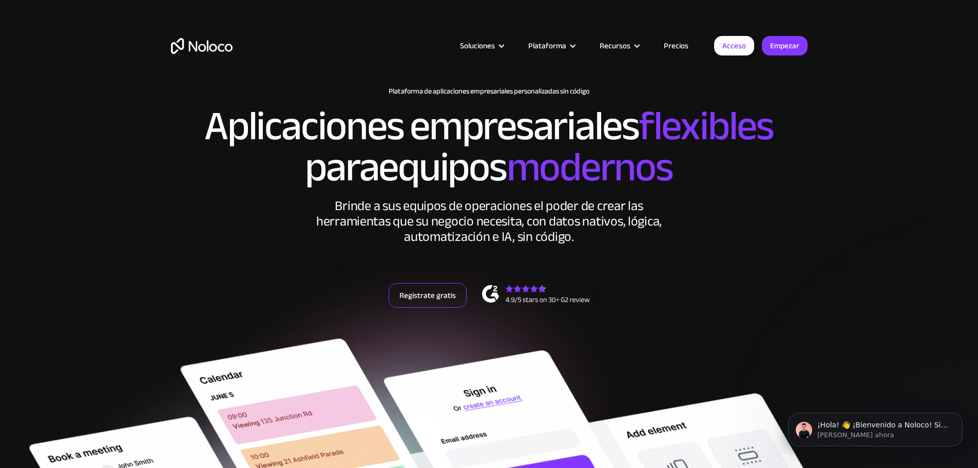
click at [411, 302] on font "Regístrate gratis" at bounding box center [428, 295] width 56 height 14
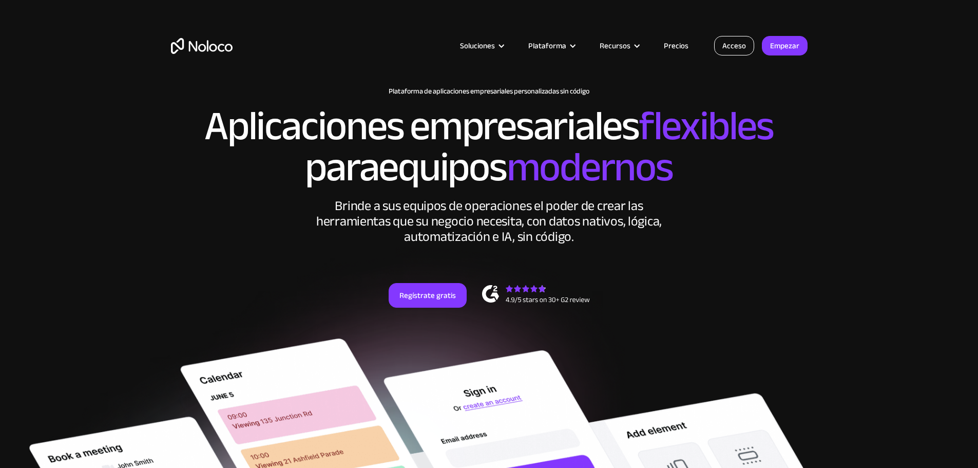
click at [730, 40] on font "Acceso" at bounding box center [735, 46] width 24 height 14
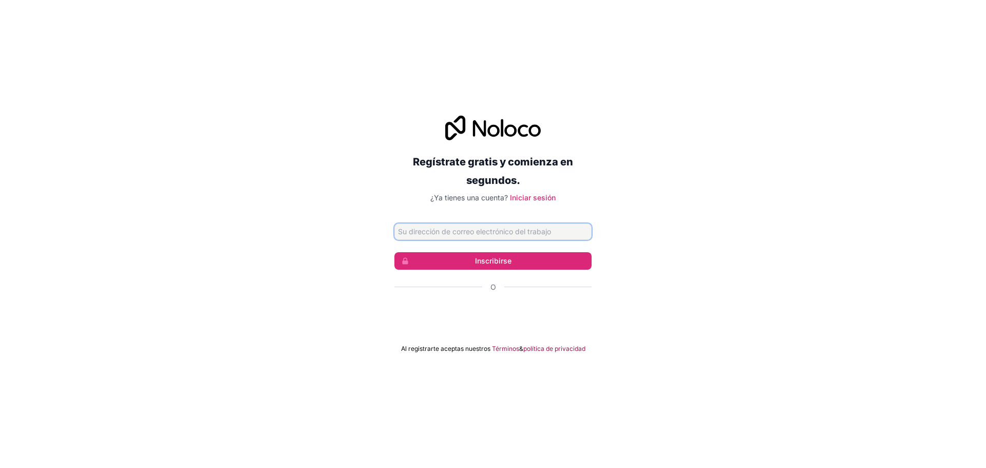
type input "[EMAIL_ADDRESS][DOMAIN_NAME]"
drag, startPoint x: 497, startPoint y: 234, endPoint x: 382, endPoint y: 236, distance: 115.1
click at [382, 236] on div "Regístrate gratis y comienza en segundos. ¿Ya tienes una cuenta? Iniciar sesión…" at bounding box center [493, 234] width 986 height 266
type input "[EMAIL_ADDRESS][DOMAIN_NAME]"
click at [459, 260] on button "Inscribirse" at bounding box center [492, 260] width 197 height 17
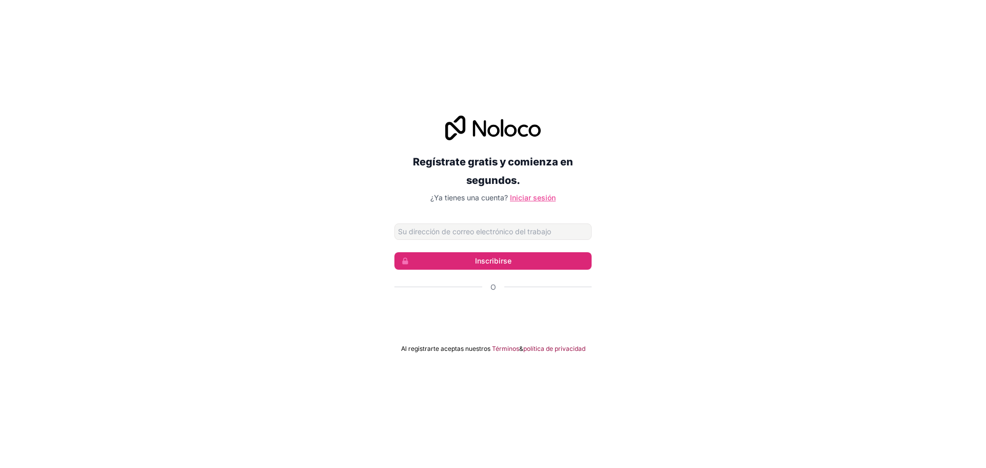
click at [520, 195] on font "Iniciar sesión" at bounding box center [533, 197] width 46 height 9
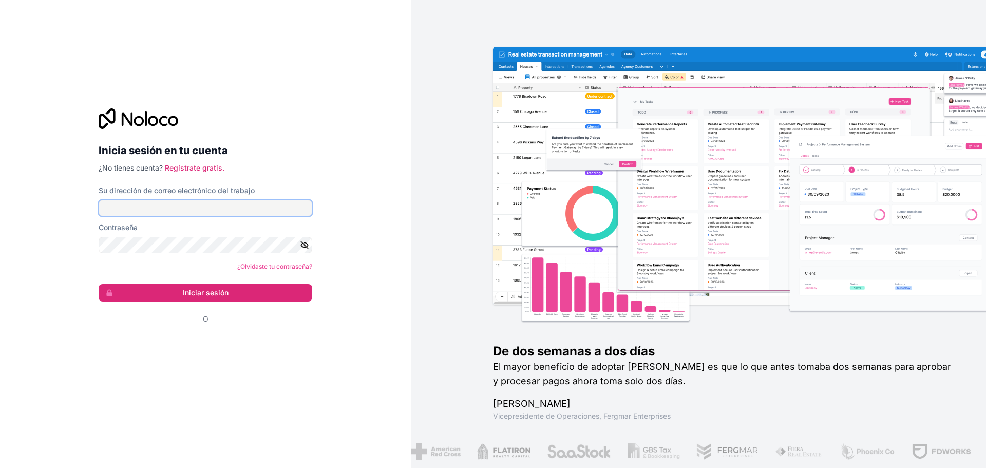
click at [184, 209] on input "Su dirección de correo electrónico del trabajo" at bounding box center [206, 208] width 214 height 16
type input "[EMAIL_ADDRESS][DOMAIN_NAME]"
click at [196, 288] on font "Iniciar sesión" at bounding box center [206, 292] width 46 height 9
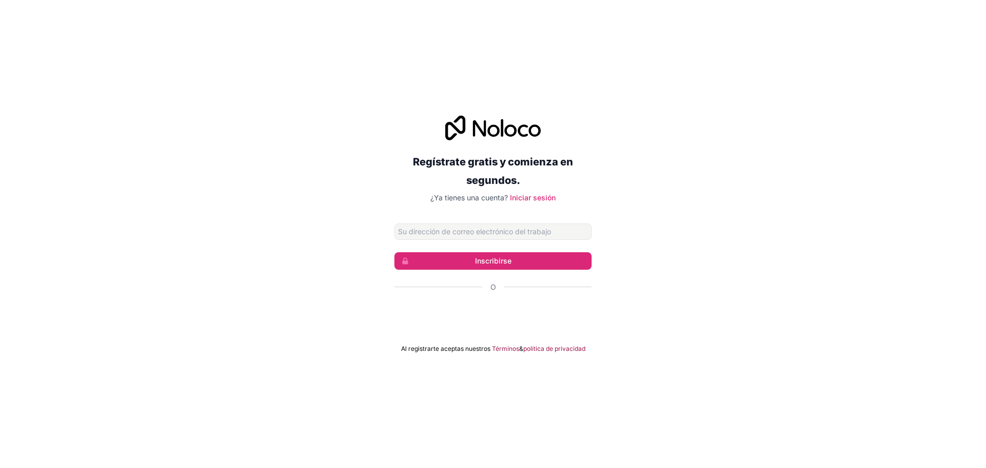
click at [385, 212] on div "Regístrate gratis y comienza en segundos. ¿Ya tienes una cuenta? Iniciar sesión…" at bounding box center [493, 234] width 986 height 266
click at [464, 233] on input "Dirección de correo electrónico" at bounding box center [492, 231] width 197 height 16
click at [476, 264] on font "Inscribirse" at bounding box center [493, 260] width 36 height 9
click at [438, 228] on input "Dirección de correo electrónico" at bounding box center [492, 231] width 197 height 16
click at [466, 230] on input "Dirección de correo electrónico" at bounding box center [492, 231] width 197 height 16
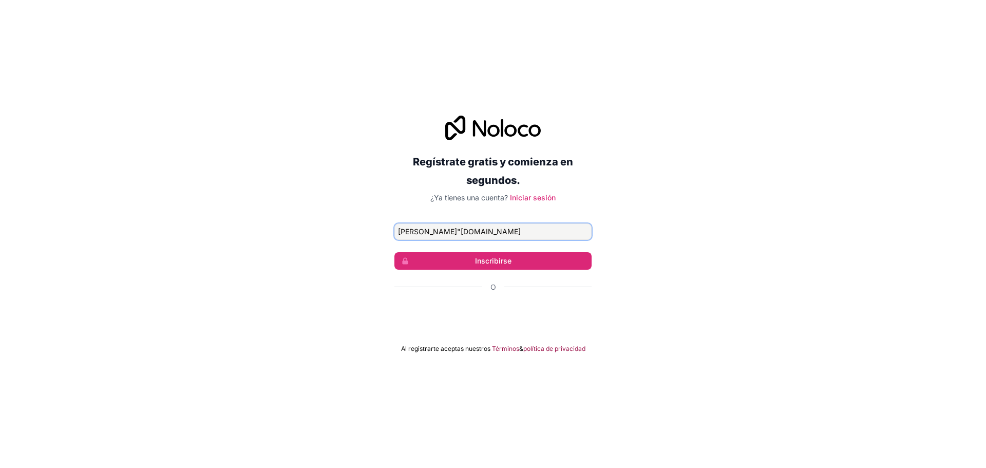
click at [426, 232] on input "marcos"origenesdesign.com" at bounding box center [492, 231] width 197 height 16
type input "marcos@origenesdesign.com"
click at [468, 262] on button "Inscribirse" at bounding box center [492, 260] width 197 height 17
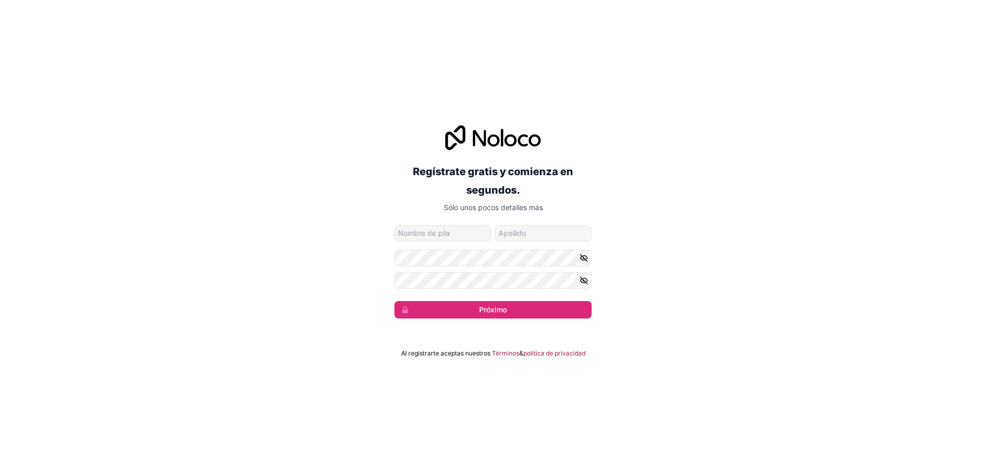
click at [457, 237] on input "nombre de pila" at bounding box center [442, 233] width 97 height 16
type input "marcos"
click at [514, 235] on input "apellido" at bounding box center [543, 233] width 97 height 16
type input "serrano"
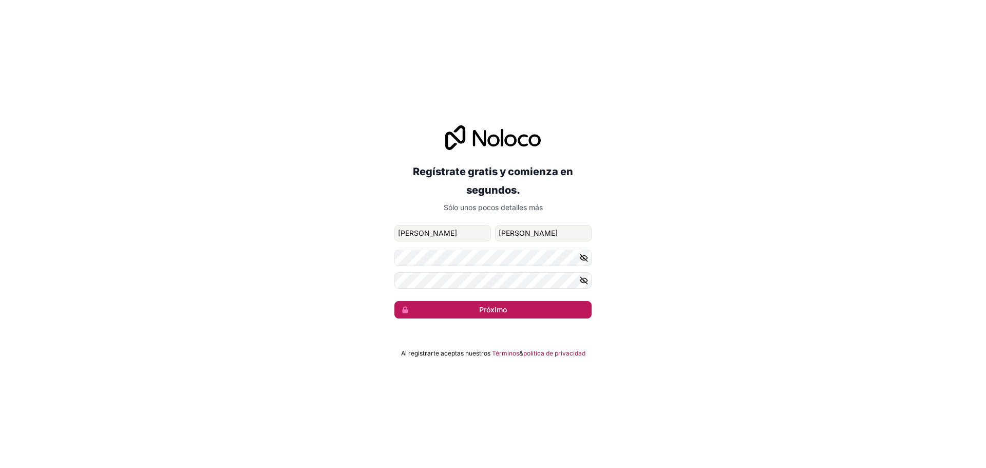
click at [431, 311] on button "Próximo" at bounding box center [492, 309] width 197 height 17
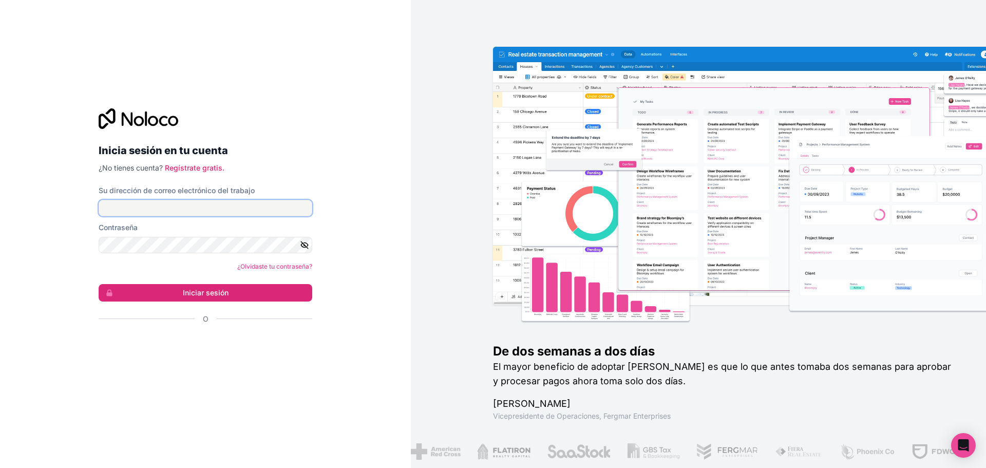
click at [171, 205] on input "Su dirección de correo electrónico del trabajo" at bounding box center [206, 208] width 214 height 16
type input "[PERSON_NAME][EMAIL_ADDRESS][DOMAIN_NAME]"
click at [192, 294] on font "Iniciar sesión" at bounding box center [206, 292] width 46 height 9
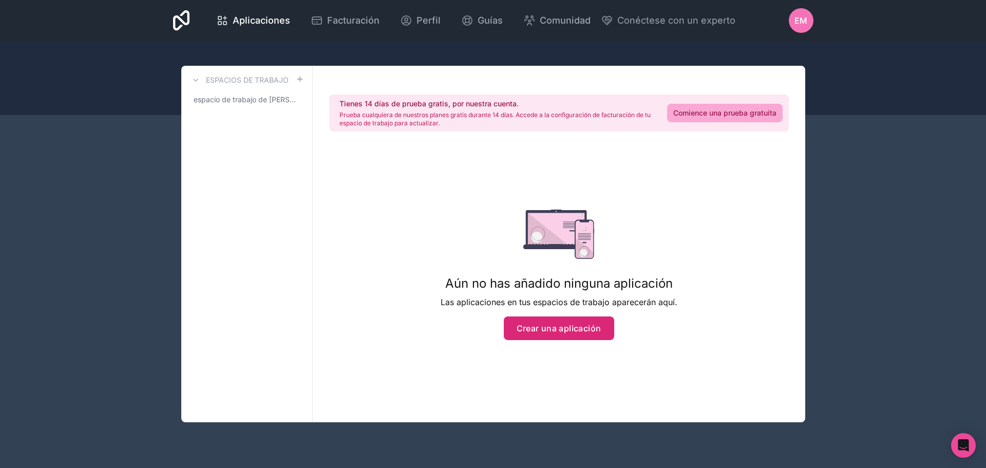
click at [538, 328] on font "Crear una aplicación" at bounding box center [559, 328] width 85 height 10
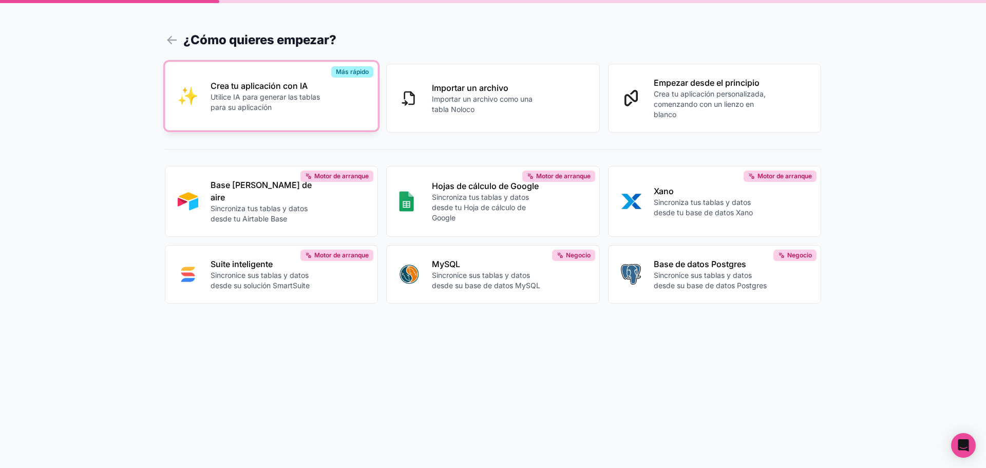
click at [347, 99] on div "Crea tu aplicación con IA Utilice IA para generar las tablas para su aplicación" at bounding box center [288, 96] width 155 height 33
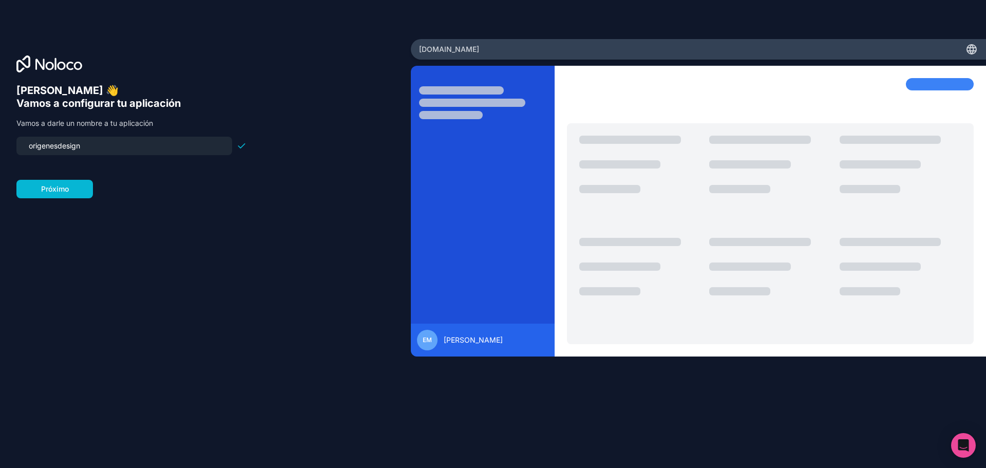
drag, startPoint x: 92, startPoint y: 143, endPoint x: 9, endPoint y: 142, distance: 83.7
click at [9, 142] on div "Hola Marcos 👋 Vamos a configurar tu aplicación Vamos a darle un nombre a tu apl…" at bounding box center [205, 234] width 411 height 390
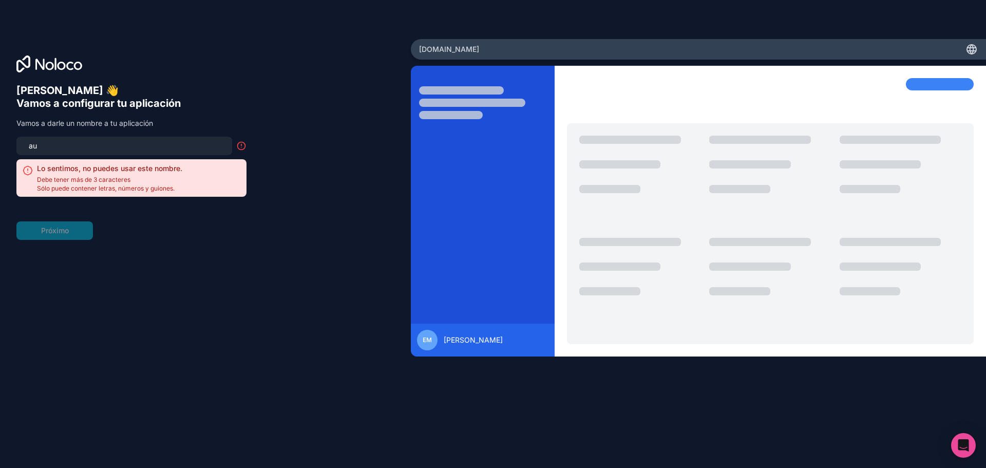
type input "a"
